Goal: Task Accomplishment & Management: Manage account settings

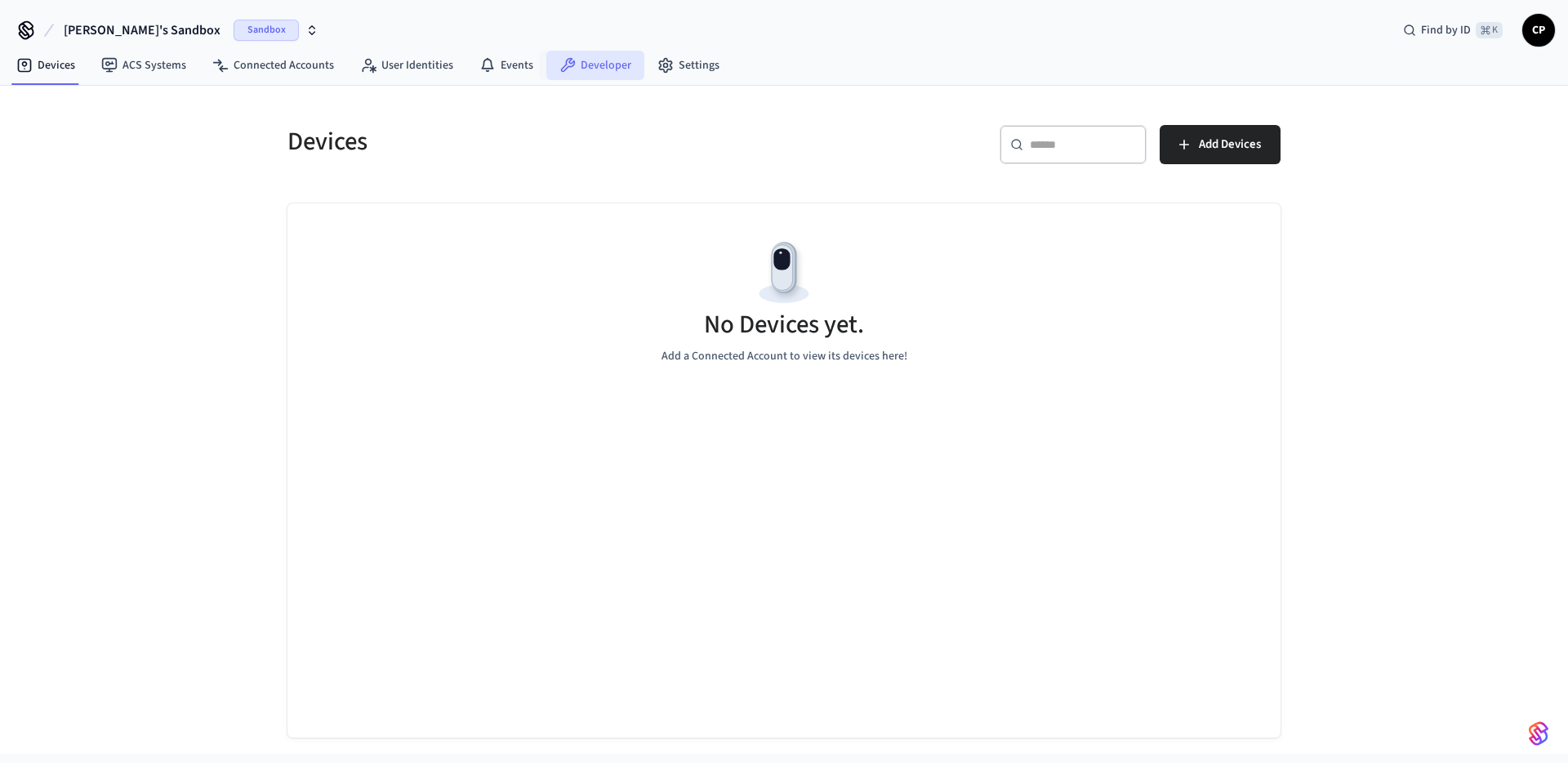
click at [594, 65] on link "Developer" at bounding box center [595, 65] width 98 height 29
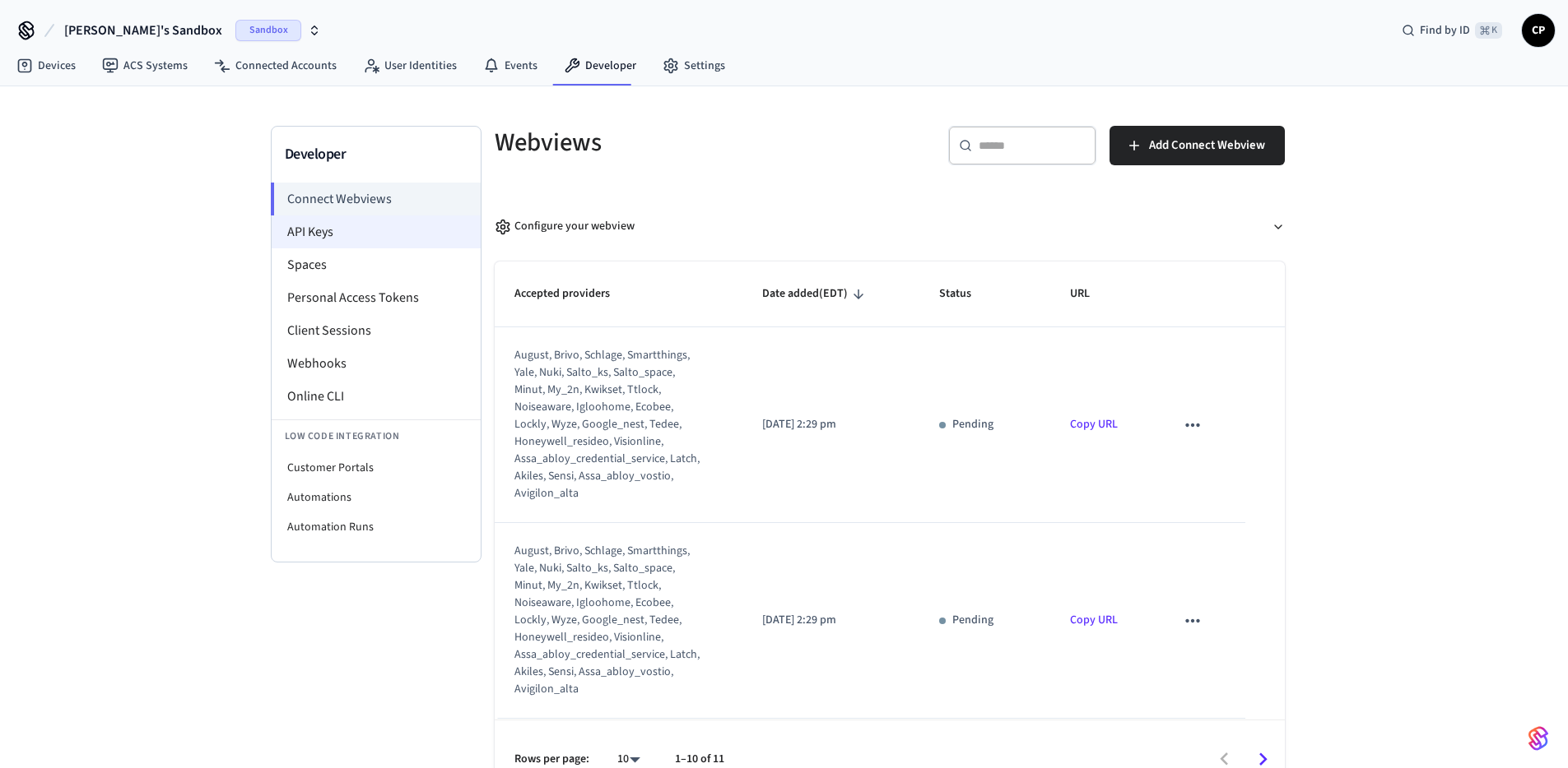
click at [315, 227] on li "API Keys" at bounding box center [376, 232] width 209 height 33
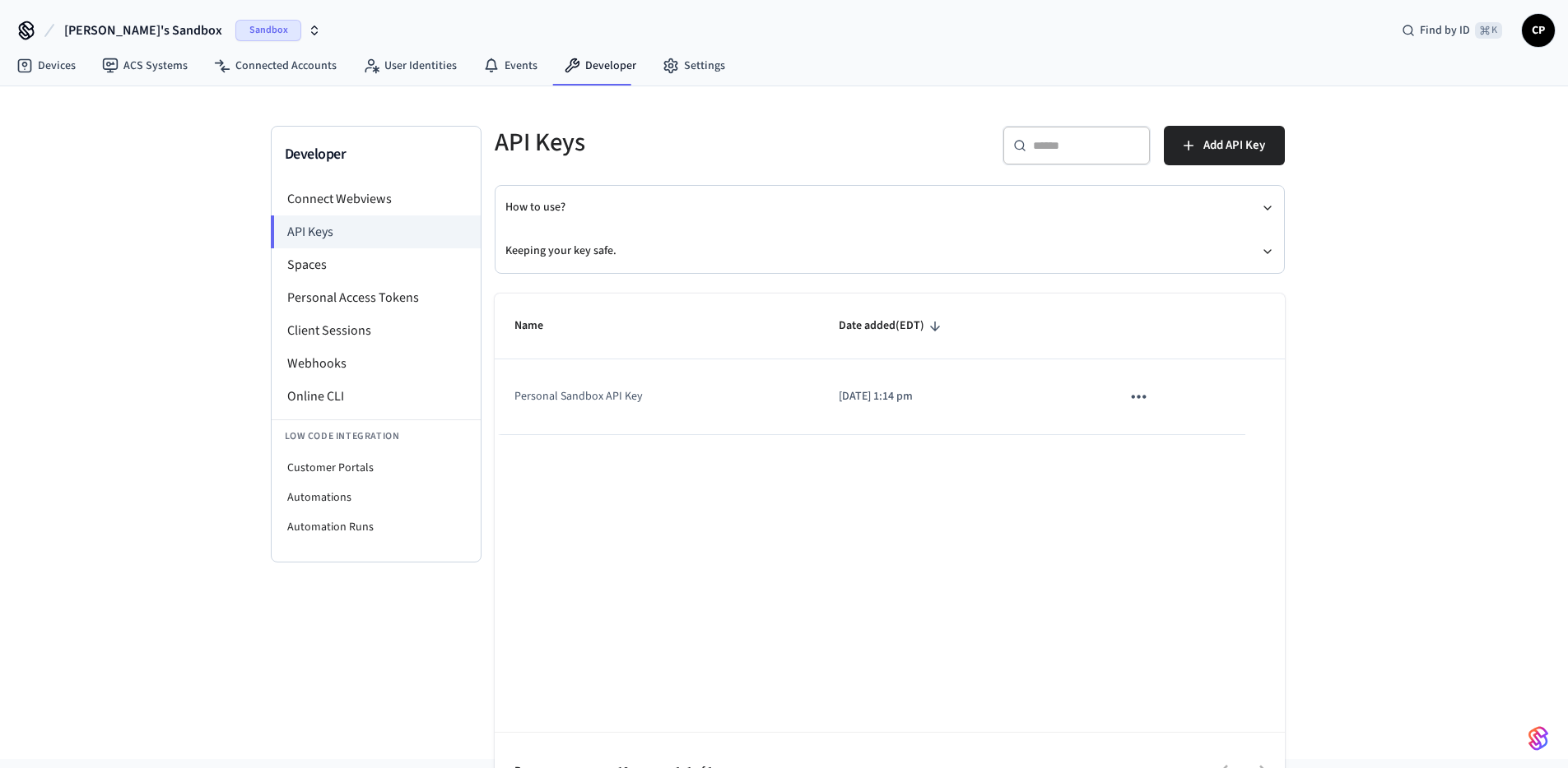
click at [187, 31] on span "Christopher's Sandbox" at bounding box center [143, 30] width 158 height 20
click at [360, 23] on div "Christopher's Sandbox Sandbox Find by ID ⌘ K CP" at bounding box center [784, 24] width 1568 height 48
click at [1528, 26] on span "CP" at bounding box center [1538, 30] width 29 height 29
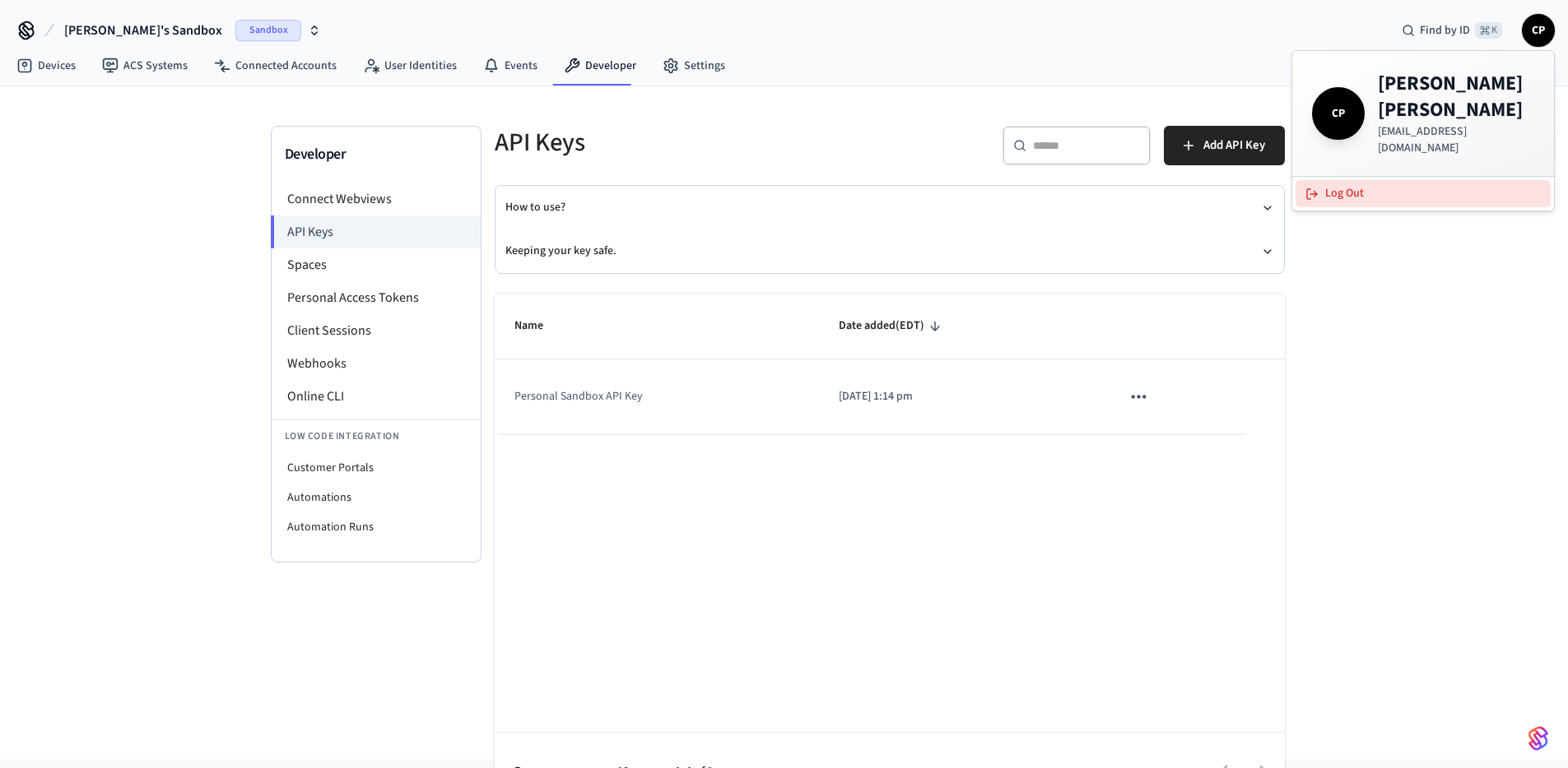
click at [1321, 180] on button "Log Out" at bounding box center [1422, 193] width 255 height 27
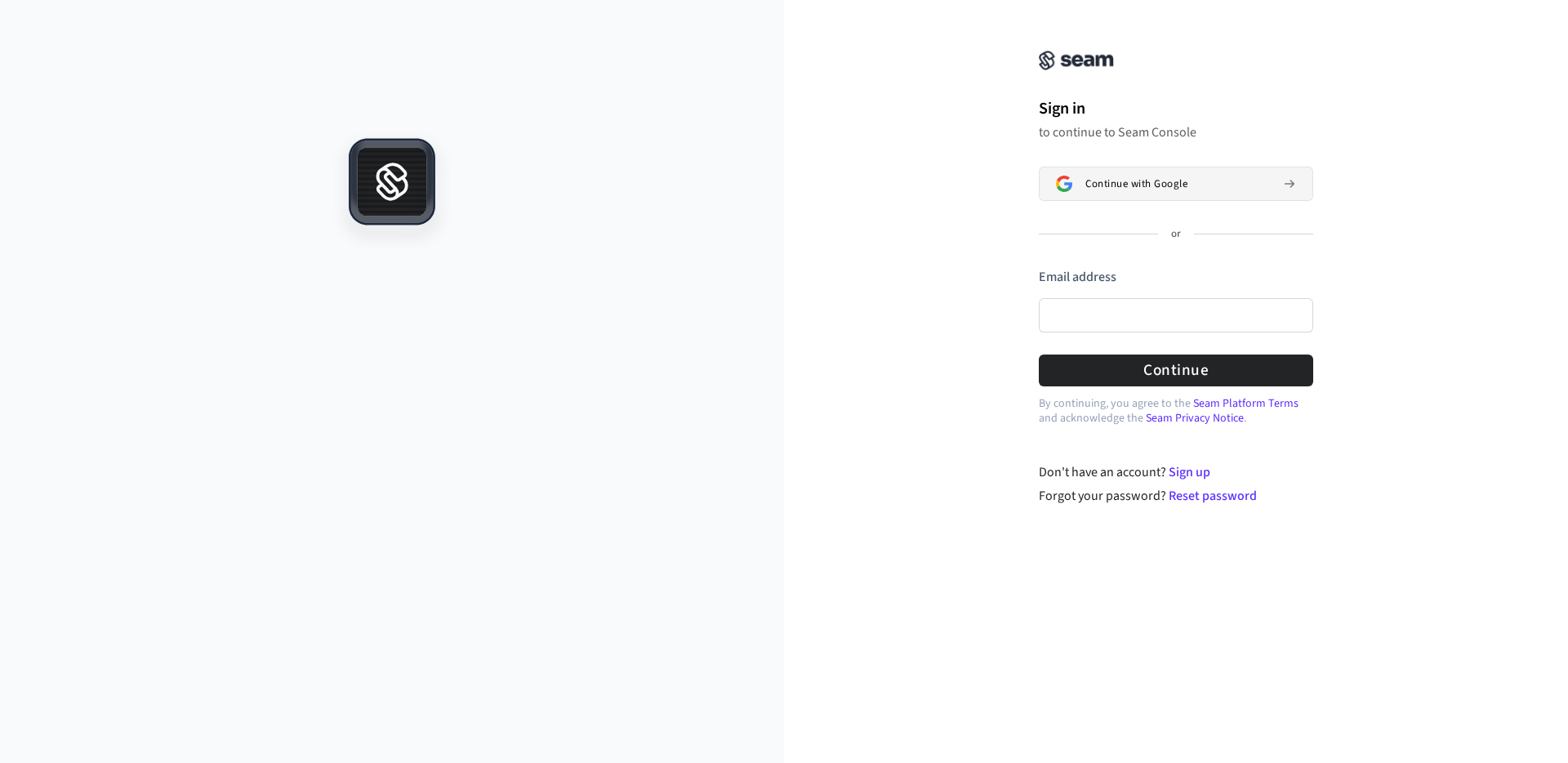
drag, startPoint x: 1174, startPoint y: 207, endPoint x: 1171, endPoint y: 188, distance: 19.2
click at [1174, 207] on div "Continue with Google or Email address Password Continue" at bounding box center [1176, 276] width 275 height 220
click at [1171, 188] on span "Continue with Google" at bounding box center [1135, 184] width 102 height 13
click at [1120, 186] on span "Continue with Google" at bounding box center [1135, 184] width 102 height 13
